Goal: Book appointment/travel/reservation

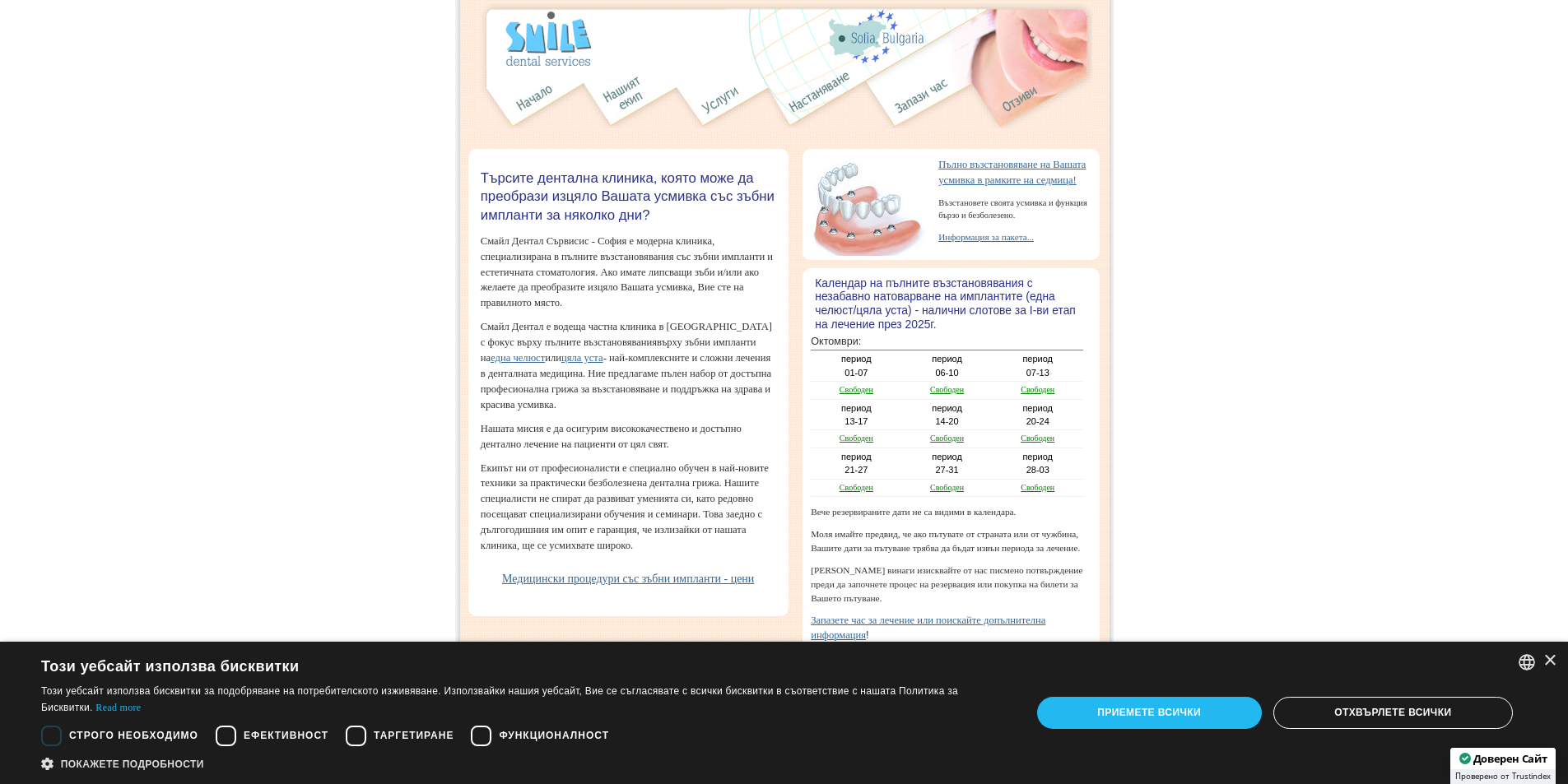
scroll to position [44, 0]
click at [1554, 659] on div "×" at bounding box center [1549, 661] width 13 height 13
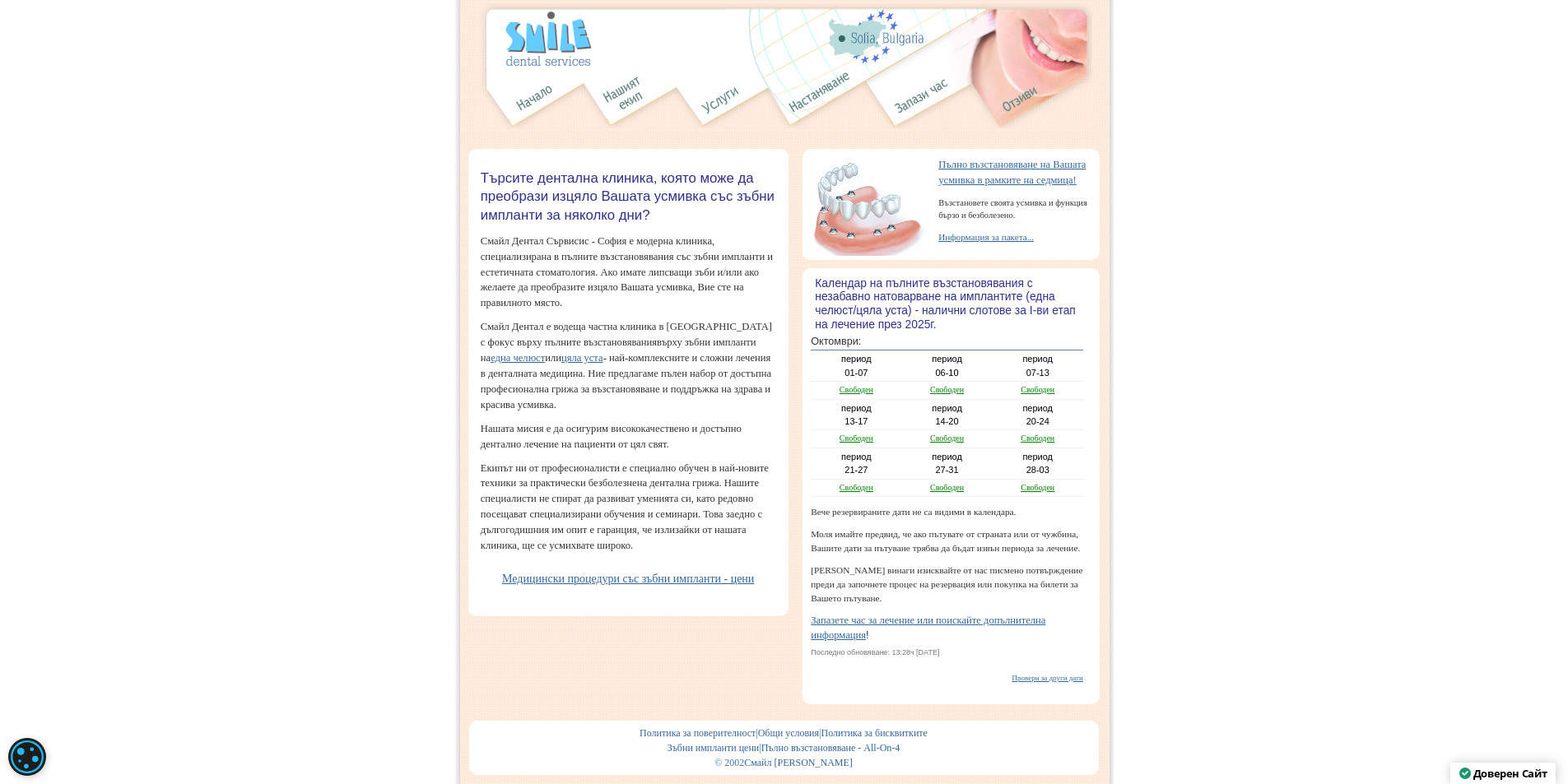
scroll to position [0, 0]
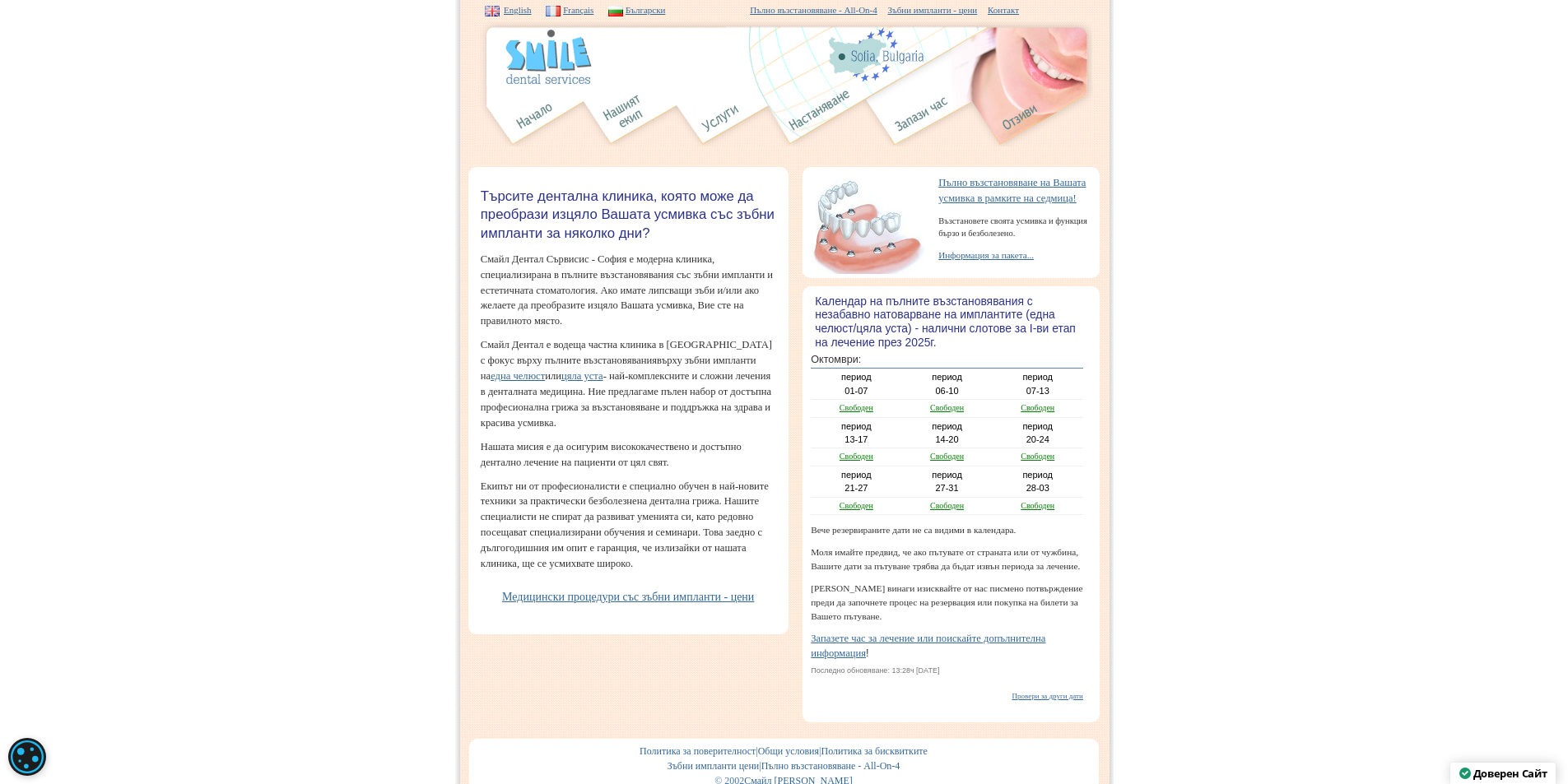
click at [1046, 700] on link "Провери за други дати" at bounding box center [1047, 697] width 71 height 8
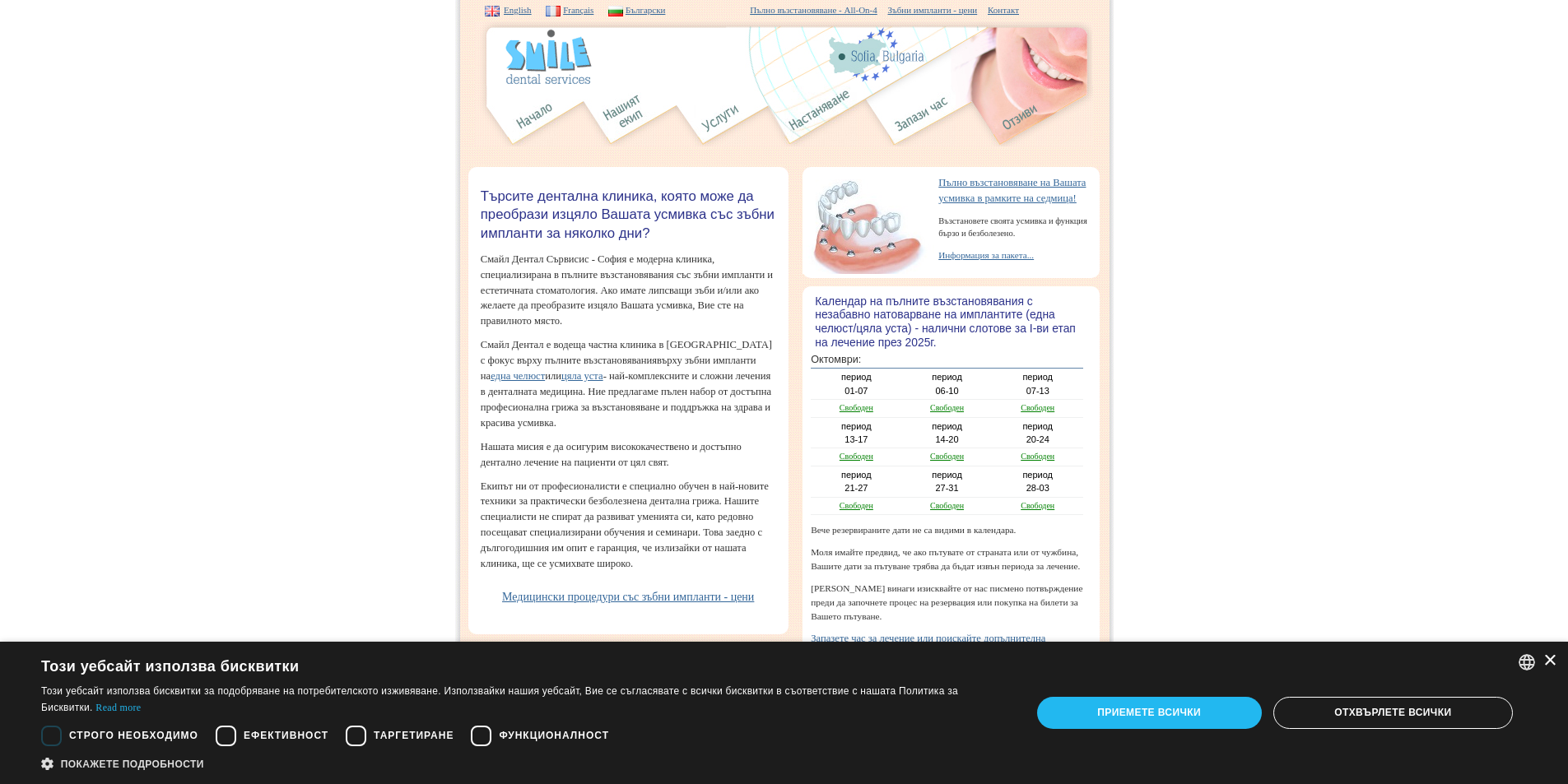
click at [1552, 662] on div "×" at bounding box center [1549, 661] width 13 height 13
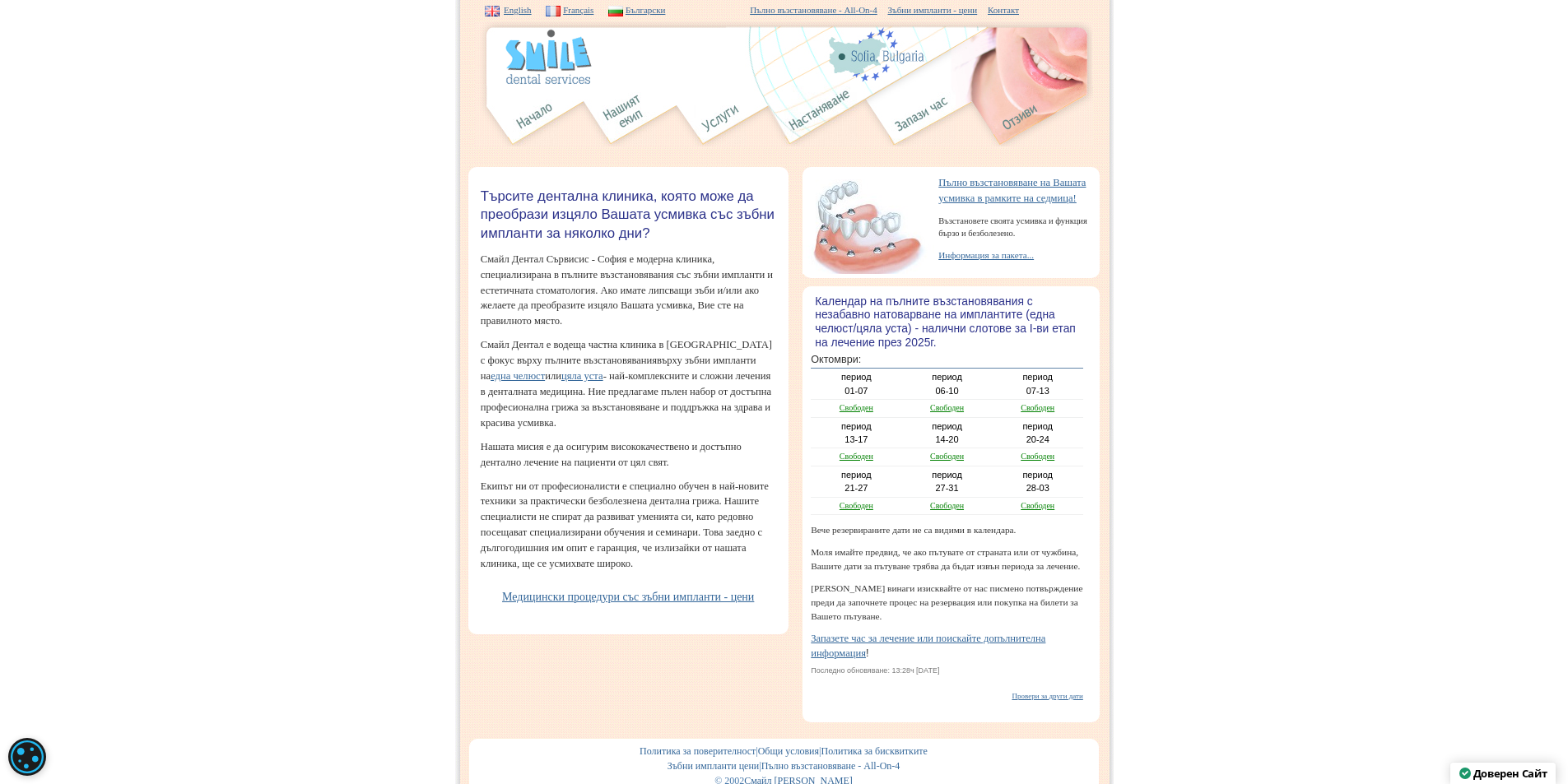
click at [976, 260] on link "Информация за пакета..." at bounding box center [986, 255] width 96 height 10
